Goal: Navigation & Orientation: Find specific page/section

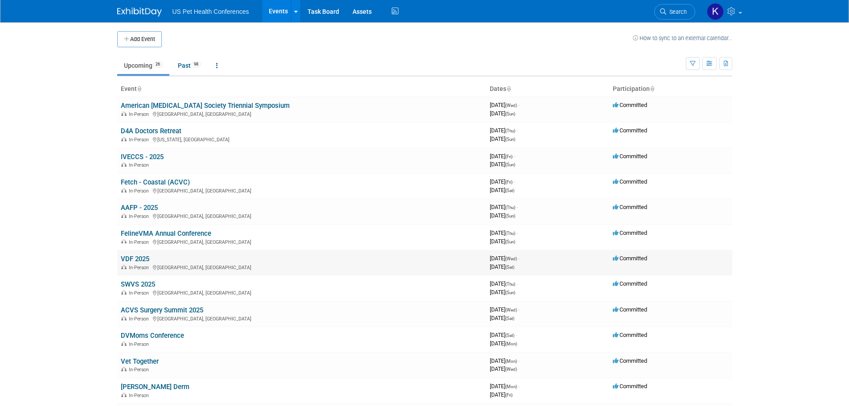
click at [134, 258] on link "VDF 2025" at bounding box center [135, 259] width 29 height 8
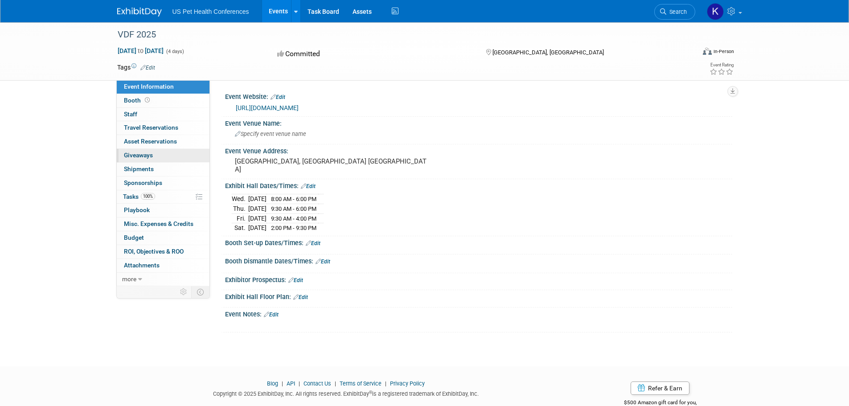
click at [138, 154] on span "Giveaways 0" at bounding box center [138, 154] width 29 height 7
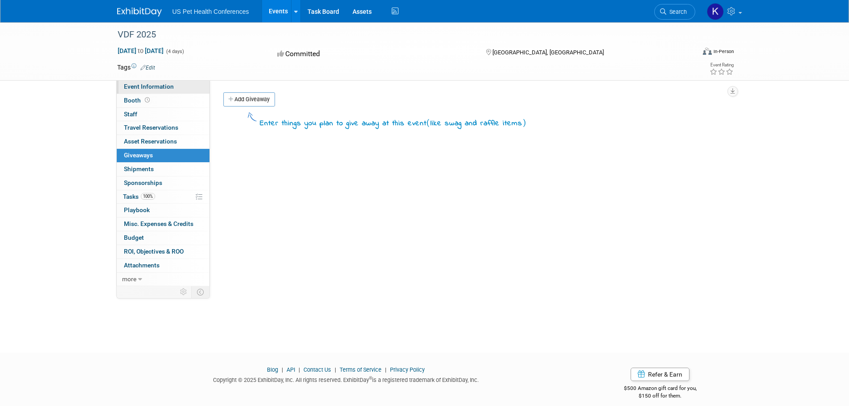
click at [136, 85] on span "Event Information" at bounding box center [149, 86] width 50 height 7
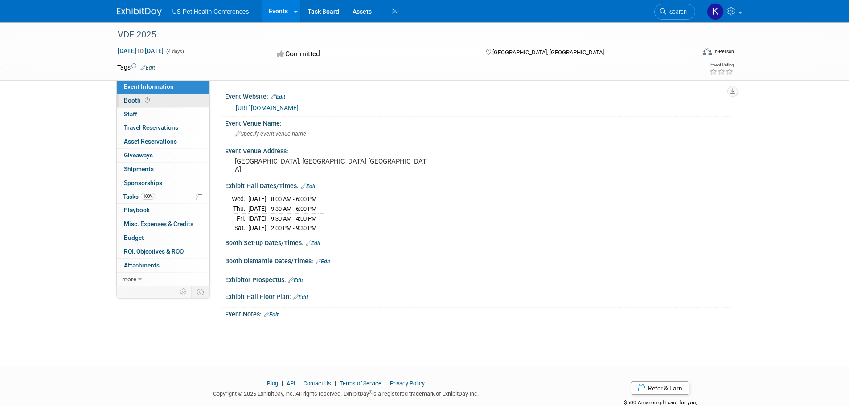
click at [131, 98] on span "Booth" at bounding box center [138, 100] width 28 height 7
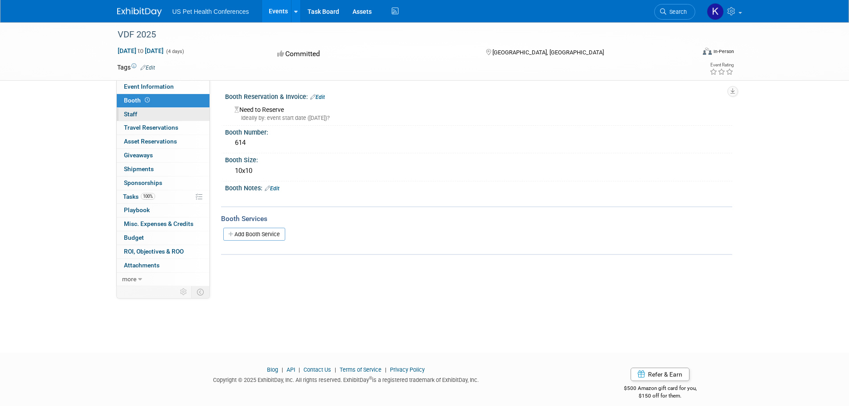
click at [131, 117] on span "Staff 0" at bounding box center [130, 113] width 13 height 7
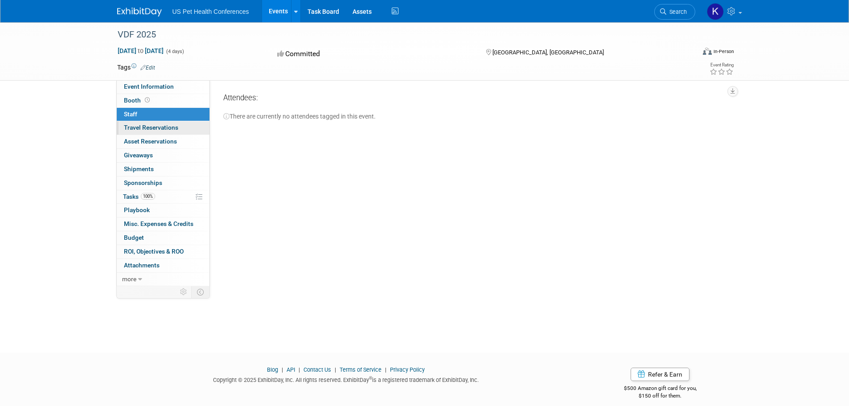
click at [133, 129] on span "Travel Reservations 0" at bounding box center [151, 127] width 54 height 7
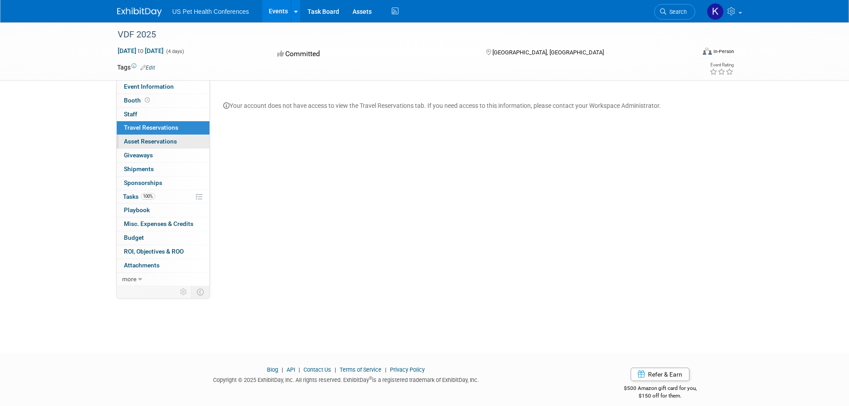
click at [133, 139] on span "Asset Reservations 0" at bounding box center [150, 141] width 53 height 7
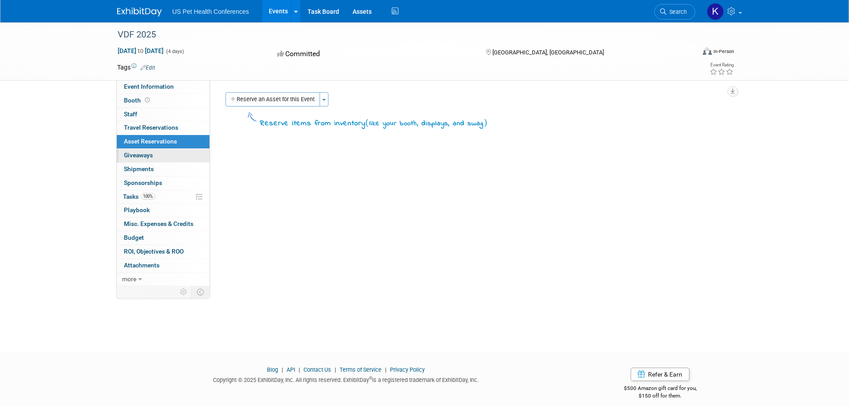
click at [133, 152] on span "Giveaways 0" at bounding box center [138, 154] width 29 height 7
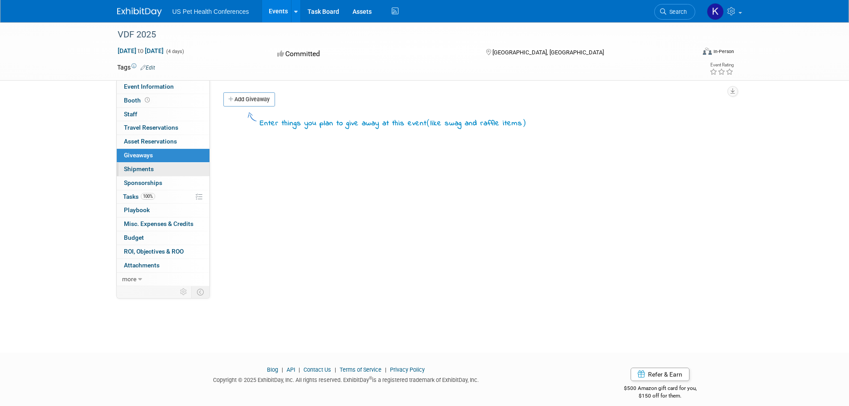
click at [134, 169] on span "Shipments 0" at bounding box center [139, 168] width 30 height 7
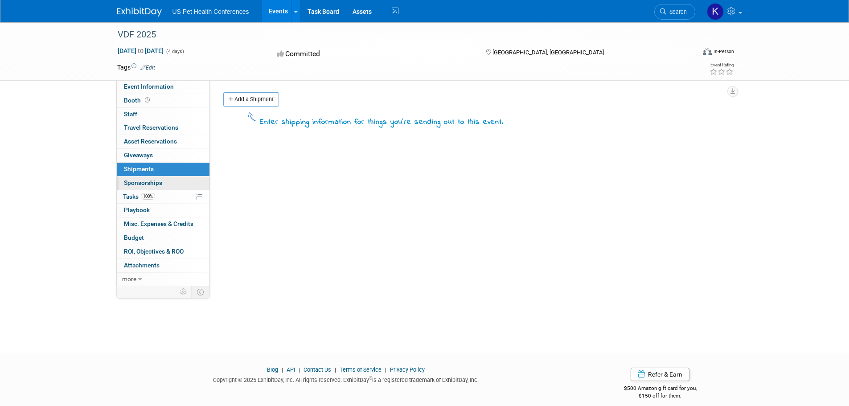
click at [135, 183] on span "Sponsorships 0" at bounding box center [143, 182] width 38 height 7
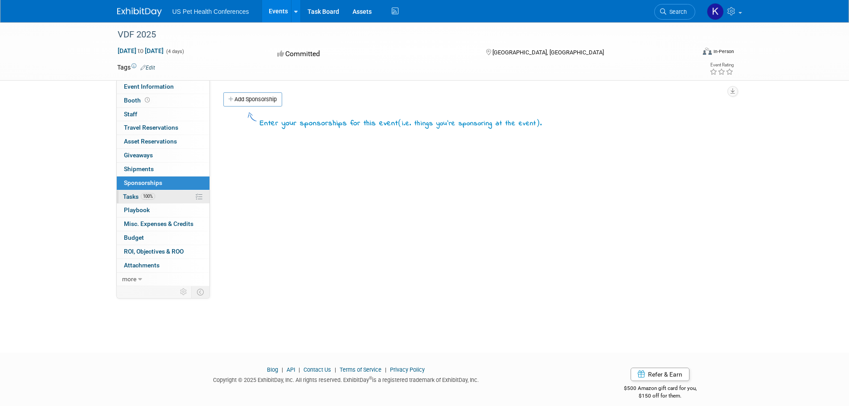
click at [133, 194] on span "Tasks 100%" at bounding box center [139, 196] width 32 height 7
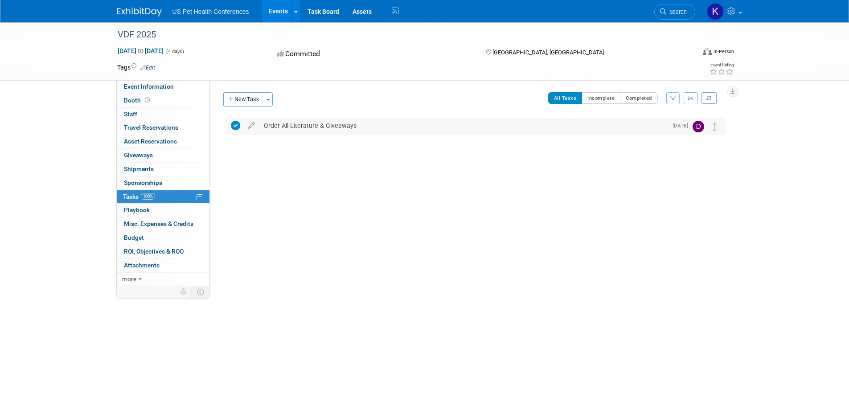
click at [307, 123] on div "Order All Literature & Giveaways" at bounding box center [463, 125] width 408 height 15
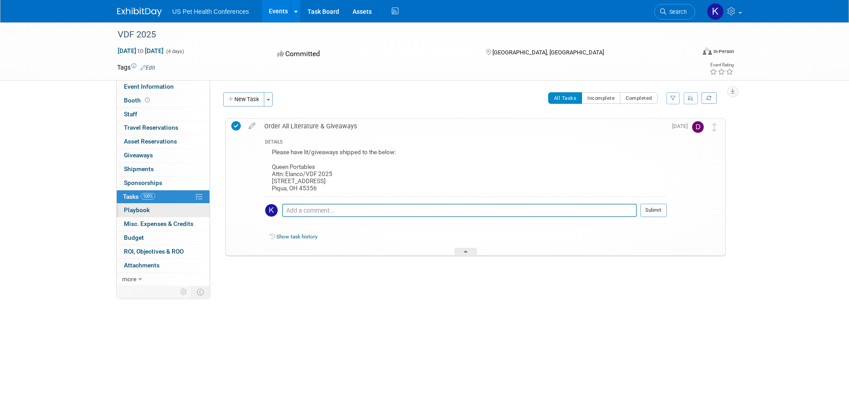
click at [157, 213] on link "0 Playbook 0" at bounding box center [163, 210] width 93 height 13
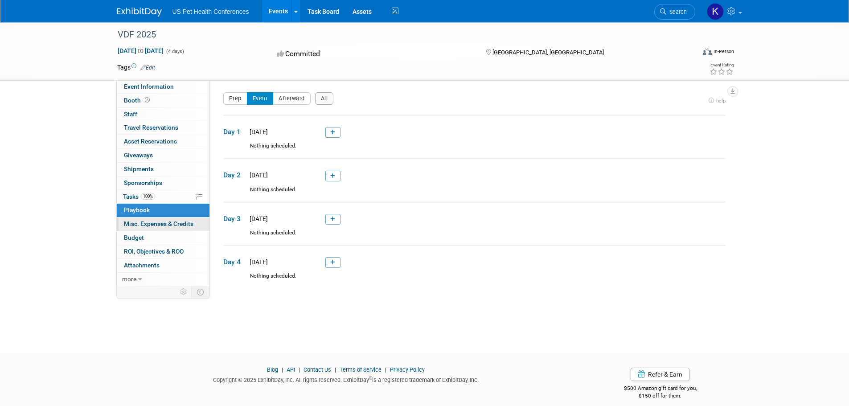
click at [149, 221] on span "Misc. Expenses & Credits 0" at bounding box center [159, 223] width 70 height 7
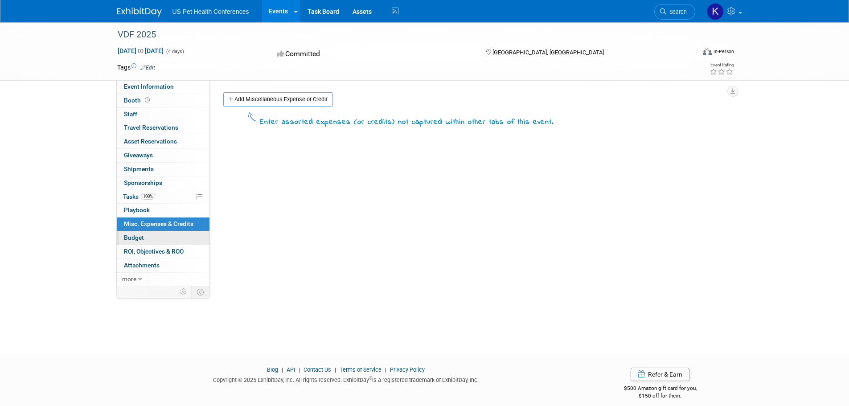
click at [143, 233] on link "Budget" at bounding box center [163, 237] width 93 height 13
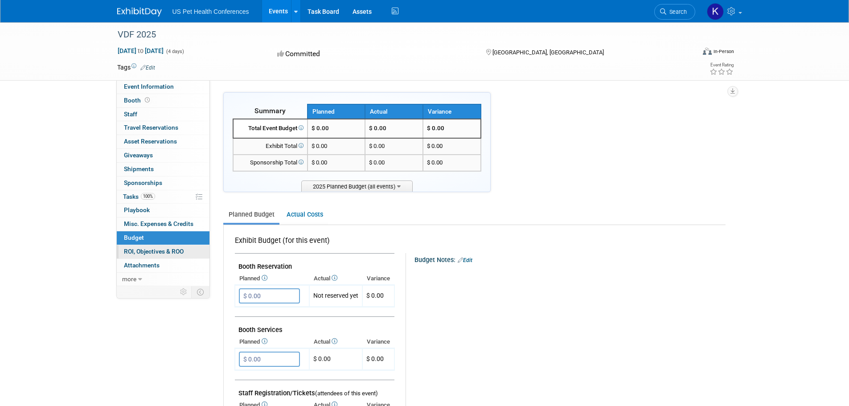
click at [138, 252] on span "ROI, Objectives & ROO 0" at bounding box center [154, 251] width 60 height 7
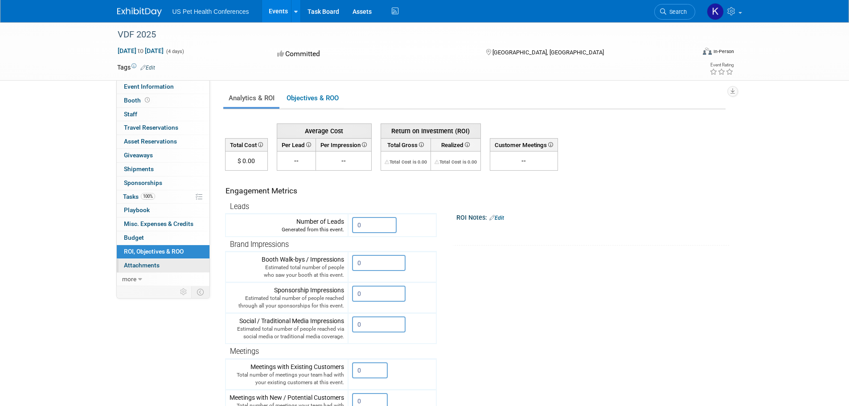
click at [133, 266] on span "Attachments 0" at bounding box center [142, 265] width 36 height 7
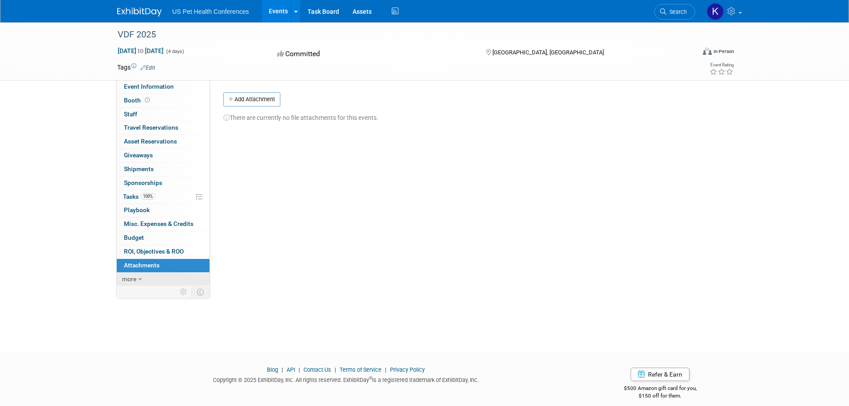
click at [130, 278] on span "more" at bounding box center [129, 278] width 14 height 7
